Goal: Information Seeking & Learning: Learn about a topic

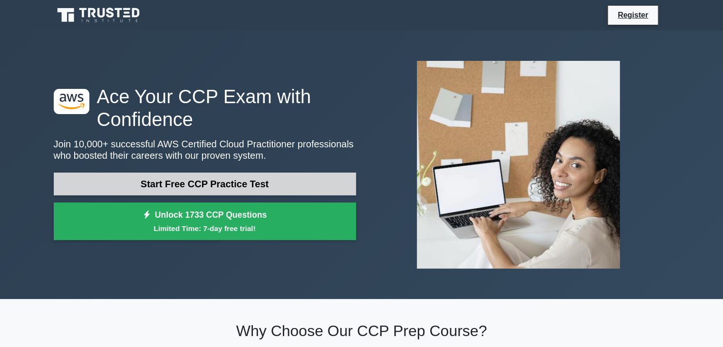
drag, startPoint x: 0, startPoint y: 0, endPoint x: 316, endPoint y: 177, distance: 362.6
click at [316, 177] on link "Start Free CCP Practice Test" at bounding box center [205, 184] width 302 height 23
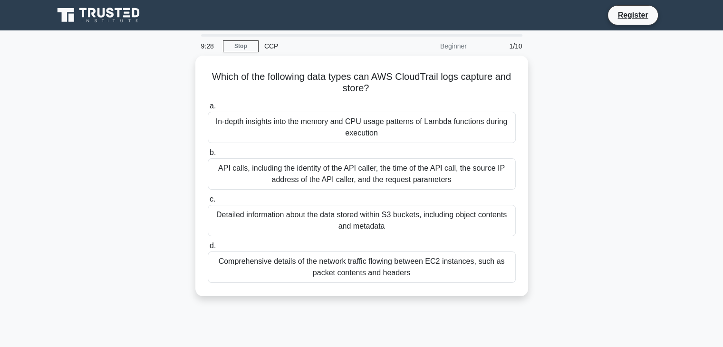
click at [316, 177] on div "API calls, including the identity of the API caller, the time of the API call, …" at bounding box center [362, 173] width 308 height 31
click at [208, 156] on input "b. API calls, including the identity of the API caller, the time of the API cal…" at bounding box center [208, 153] width 0 height 6
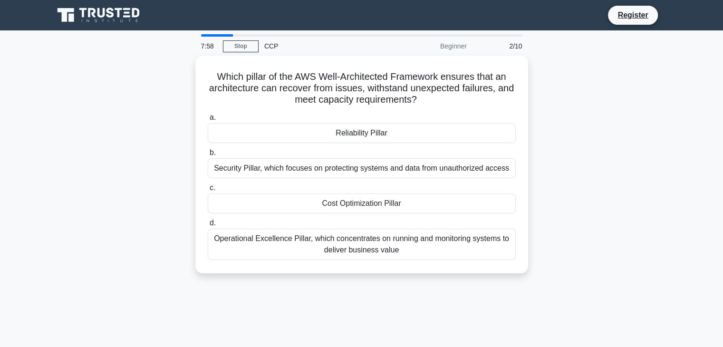
click at [316, 177] on div "a. Reliability Pillar b. Security Pillar, which focuses on protecting systems a…" at bounding box center [362, 186] width 320 height 152
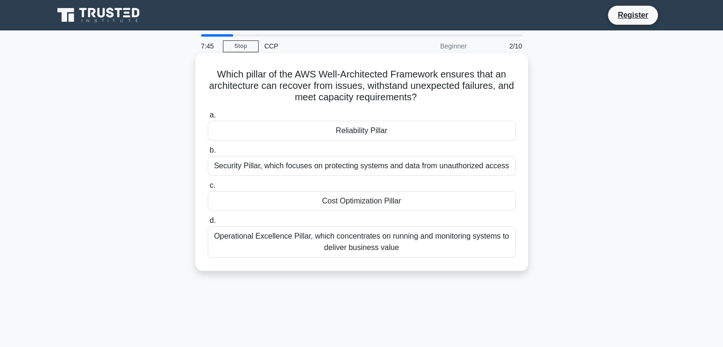
click at [318, 176] on div "Security Pillar, which focuses on protecting systems and data from unauthorized…" at bounding box center [362, 166] width 308 height 20
click at [208, 154] on input "b. Security Pillar, which focuses on protecting systems and data from unauthori…" at bounding box center [208, 150] width 0 height 6
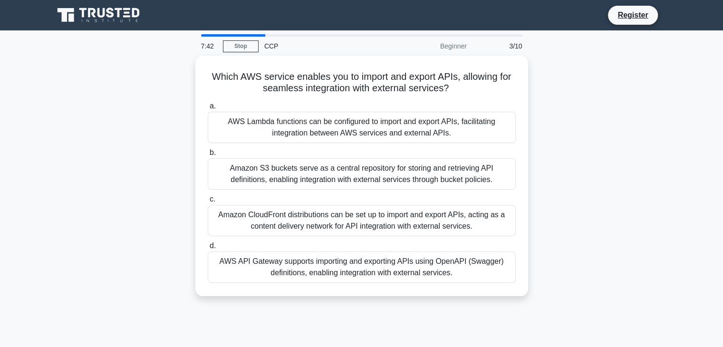
click at [318, 176] on div "Amazon S3 buckets serve as a central repository for storing and retrieving API …" at bounding box center [362, 173] width 308 height 31
click at [208, 156] on input "b. Amazon S3 buckets serve as a central repository for storing and retrieving A…" at bounding box center [208, 153] width 0 height 6
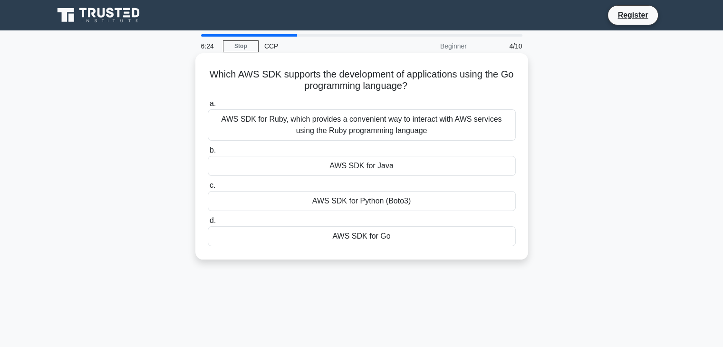
click at [312, 175] on div "AWS SDK for Java" at bounding box center [362, 166] width 308 height 20
click at [208, 154] on input "b. AWS SDK for [GEOGRAPHIC_DATA]" at bounding box center [208, 150] width 0 height 6
